Goal: Transaction & Acquisition: Purchase product/service

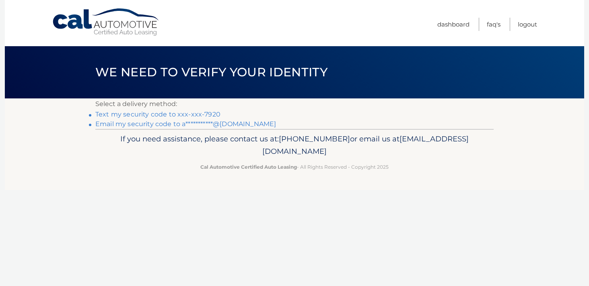
click at [201, 115] on link "Text my security code to xxx-xxx-7920" at bounding box center [157, 115] width 125 height 8
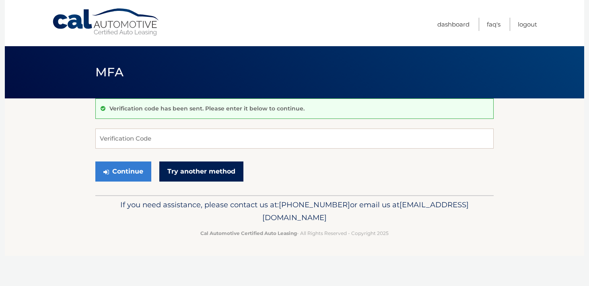
click at [185, 174] on link "Try another method" at bounding box center [201, 172] width 84 height 20
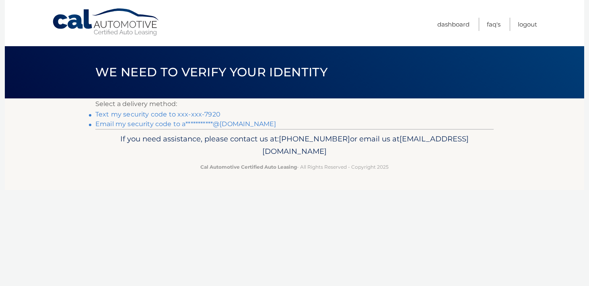
click at [213, 124] on link "**********" at bounding box center [185, 124] width 181 height 8
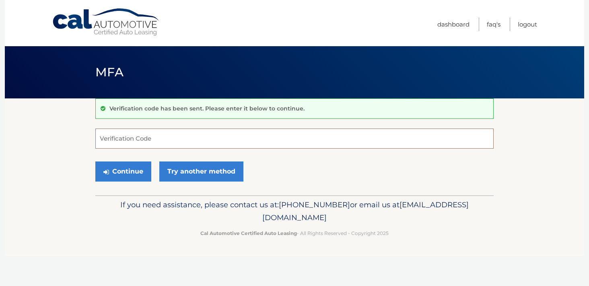
click at [128, 146] on input "Verification Code" at bounding box center [294, 139] width 398 height 20
type input "897087"
click at [109, 169] on icon "submit" at bounding box center [106, 172] width 6 height 6
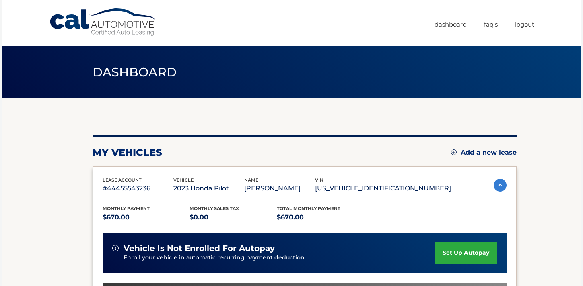
click at [572, 193] on section "my vehicles Add a new lease lease account #44455543236 vehicle 2023 Honda Pilot…" at bounding box center [291, 263] width 579 height 328
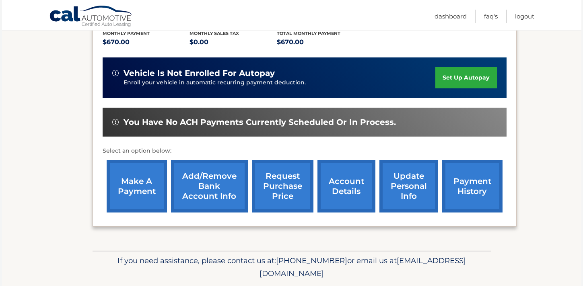
scroll to position [177, 0]
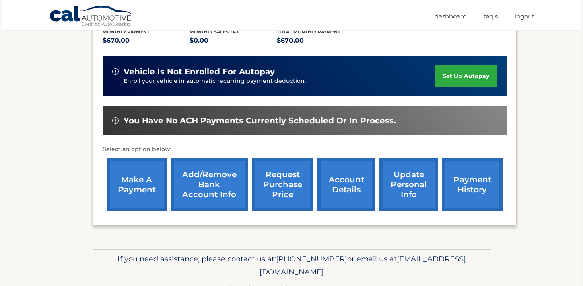
click at [139, 181] on link "make a payment" at bounding box center [137, 184] width 60 height 53
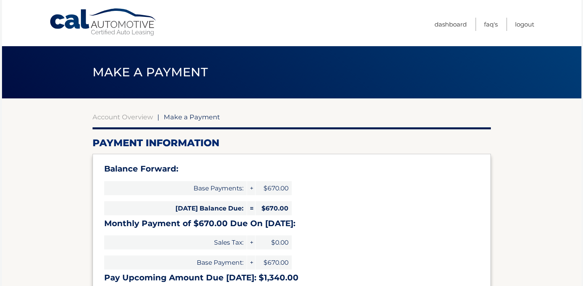
select select "YjlmZDNlYzUtMDIxMi00MjZhLWI0M2MtMzdhZWIwNTM0ZWRl"
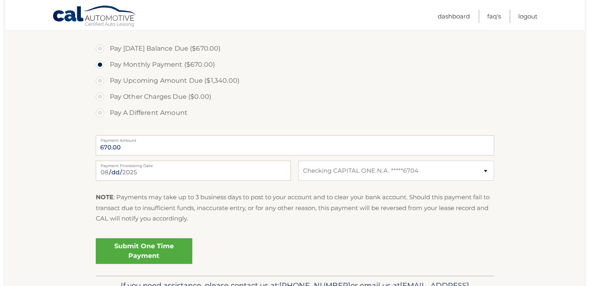
scroll to position [273, 0]
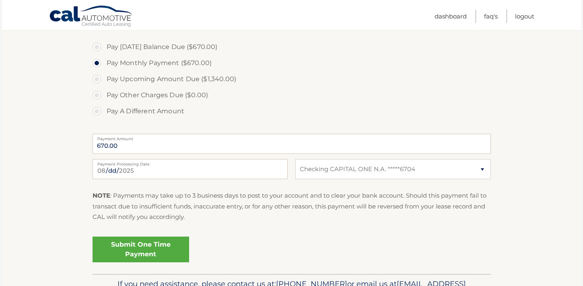
click at [127, 249] on link "Submit One Time Payment" at bounding box center [140, 250] width 97 height 26
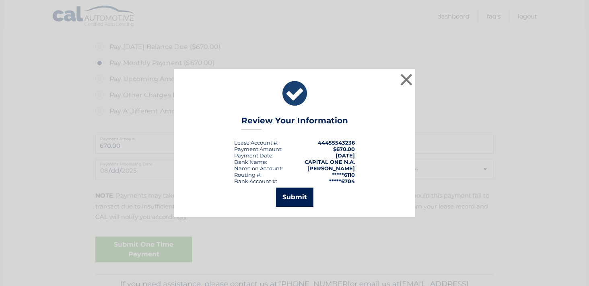
click at [304, 196] on button "Submit" at bounding box center [294, 197] width 37 height 19
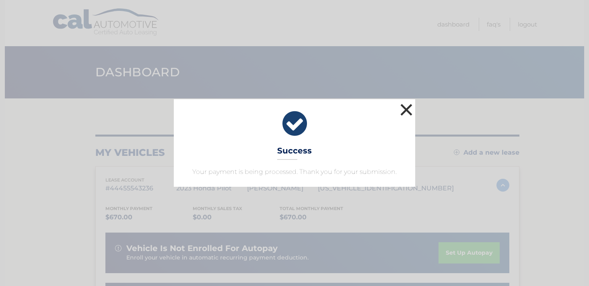
click at [409, 111] on button "×" at bounding box center [406, 110] width 16 height 16
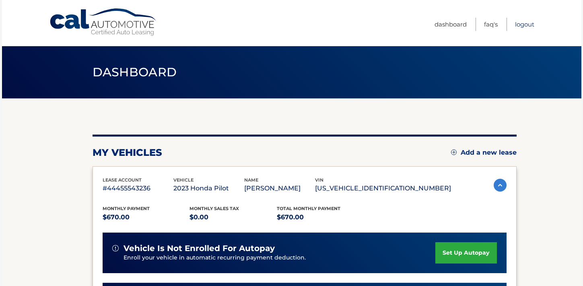
click at [527, 22] on link "Logout" at bounding box center [524, 24] width 19 height 13
